Goal: Transaction & Acquisition: Subscribe to service/newsletter

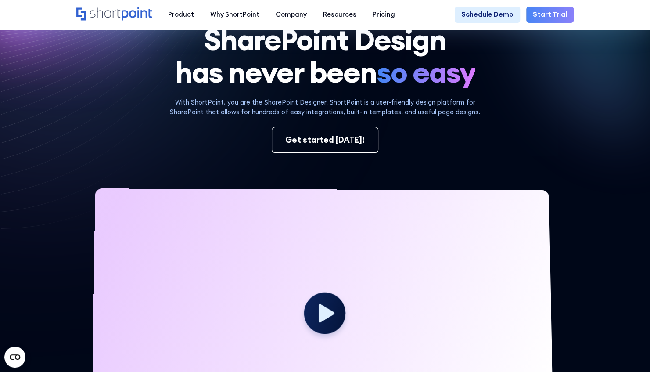
scroll to position [68, 0]
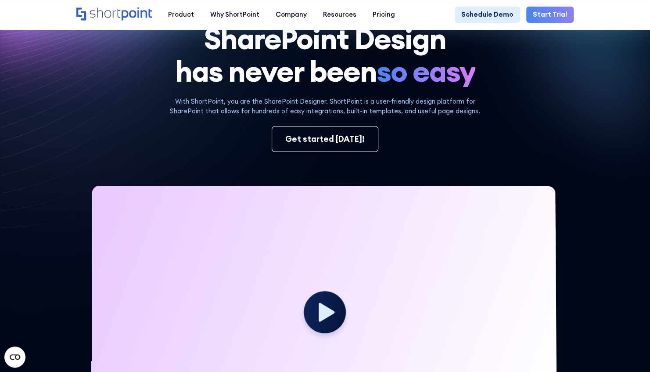
click at [302, 157] on div "SharePoint Design has never been so easy With ShortPoint, you are the SharePoin…" at bounding box center [324, 234] width 497 height 425
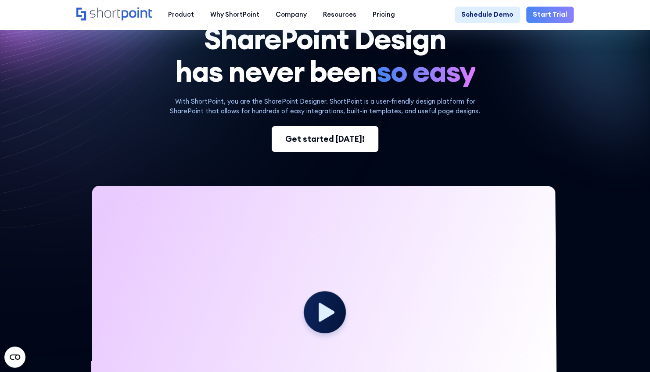
click at [315, 144] on div "Get started [DATE]!" at bounding box center [324, 139] width 79 height 12
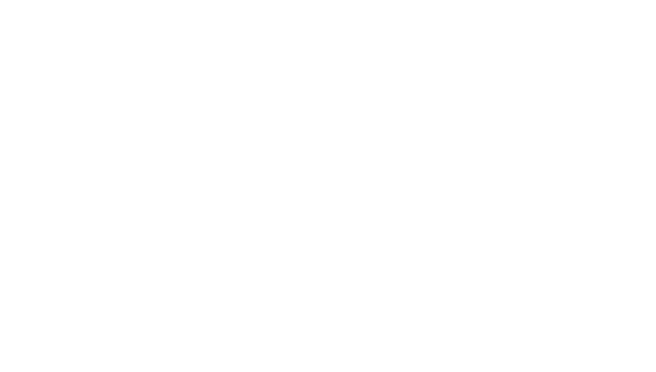
select select "+677"
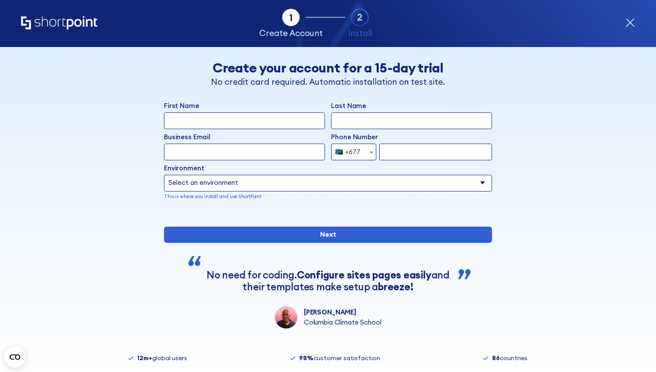
click at [646, 23] on div "Tab 1 Tab 2 Tab 2 ShortPoint eases the setup and orchestration of Intranets and…" at bounding box center [328, 23] width 656 height 47
click at [636, 24] on div "Tab 1 Tab 2 Tab 2 ShortPoint eases the setup and orchestration of Intranets and…" at bounding box center [328, 23] width 656 height 47
click at [630, 25] on icon "form" at bounding box center [631, 23] width 10 height 10
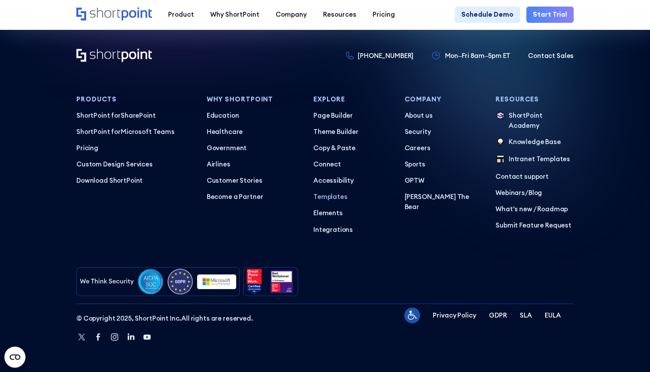
scroll to position [4064, 0]
